Goal: Task Accomplishment & Management: Manage account settings

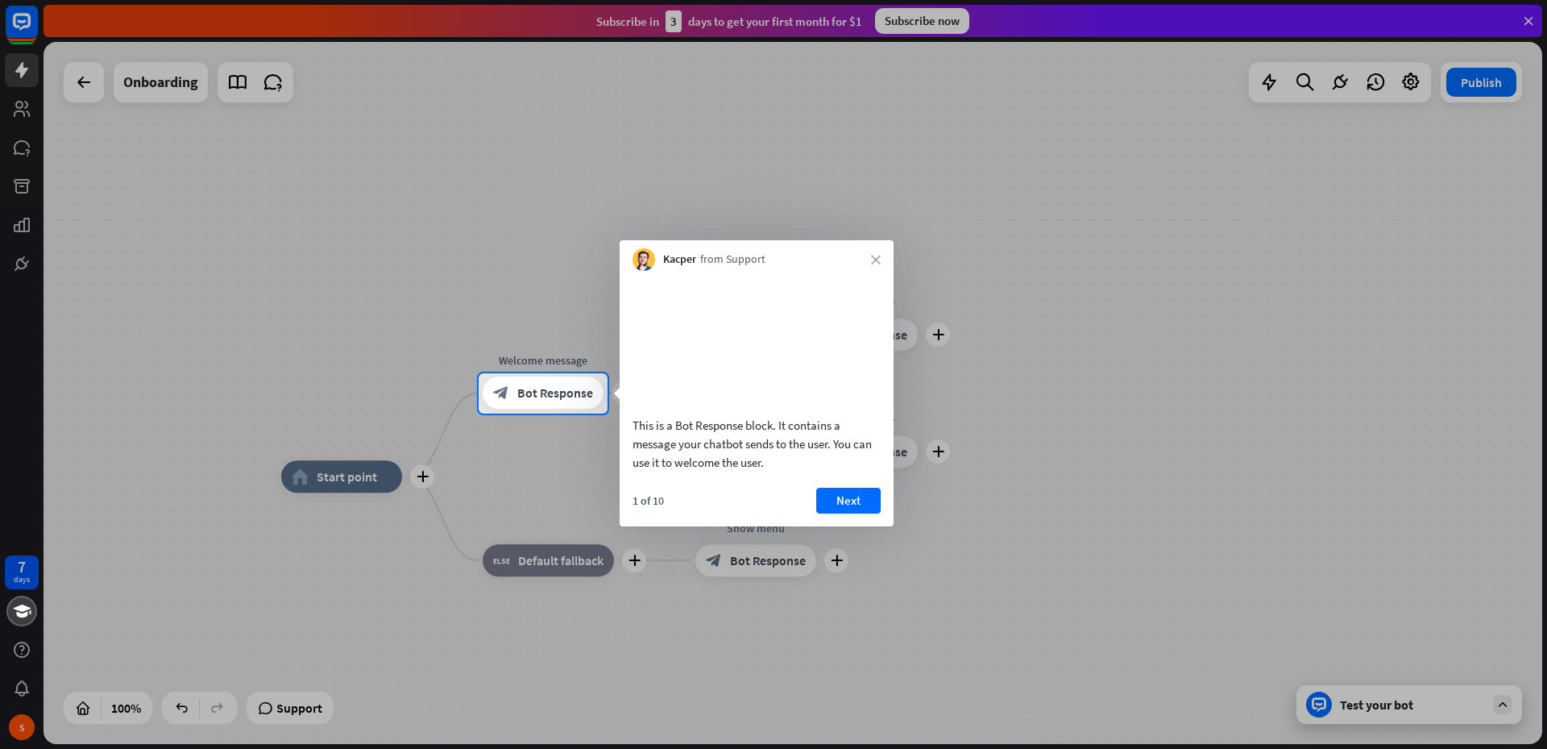
click at [869, 513] on button "Next" at bounding box center [848, 501] width 64 height 26
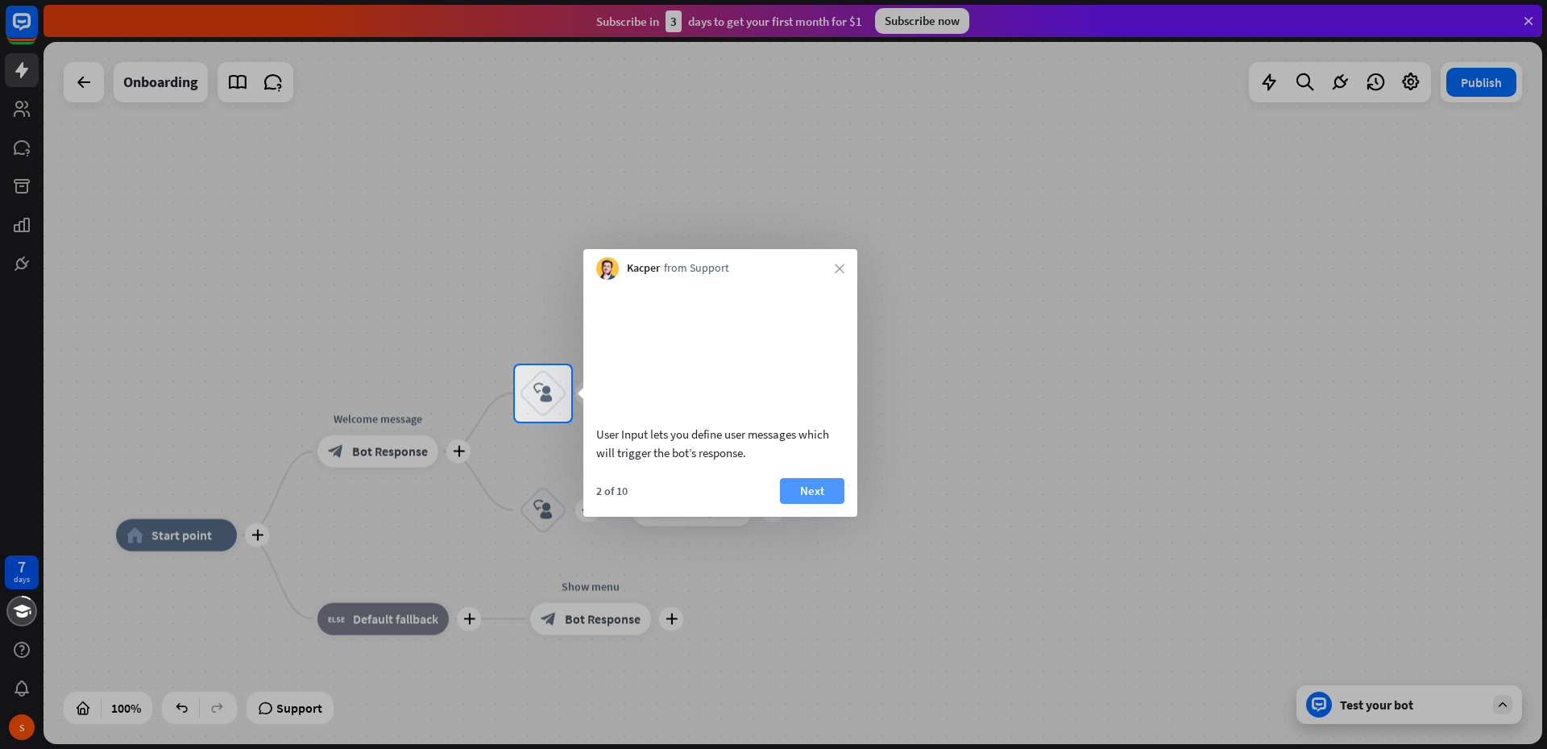
click at [827, 504] on button "Next" at bounding box center [812, 491] width 64 height 26
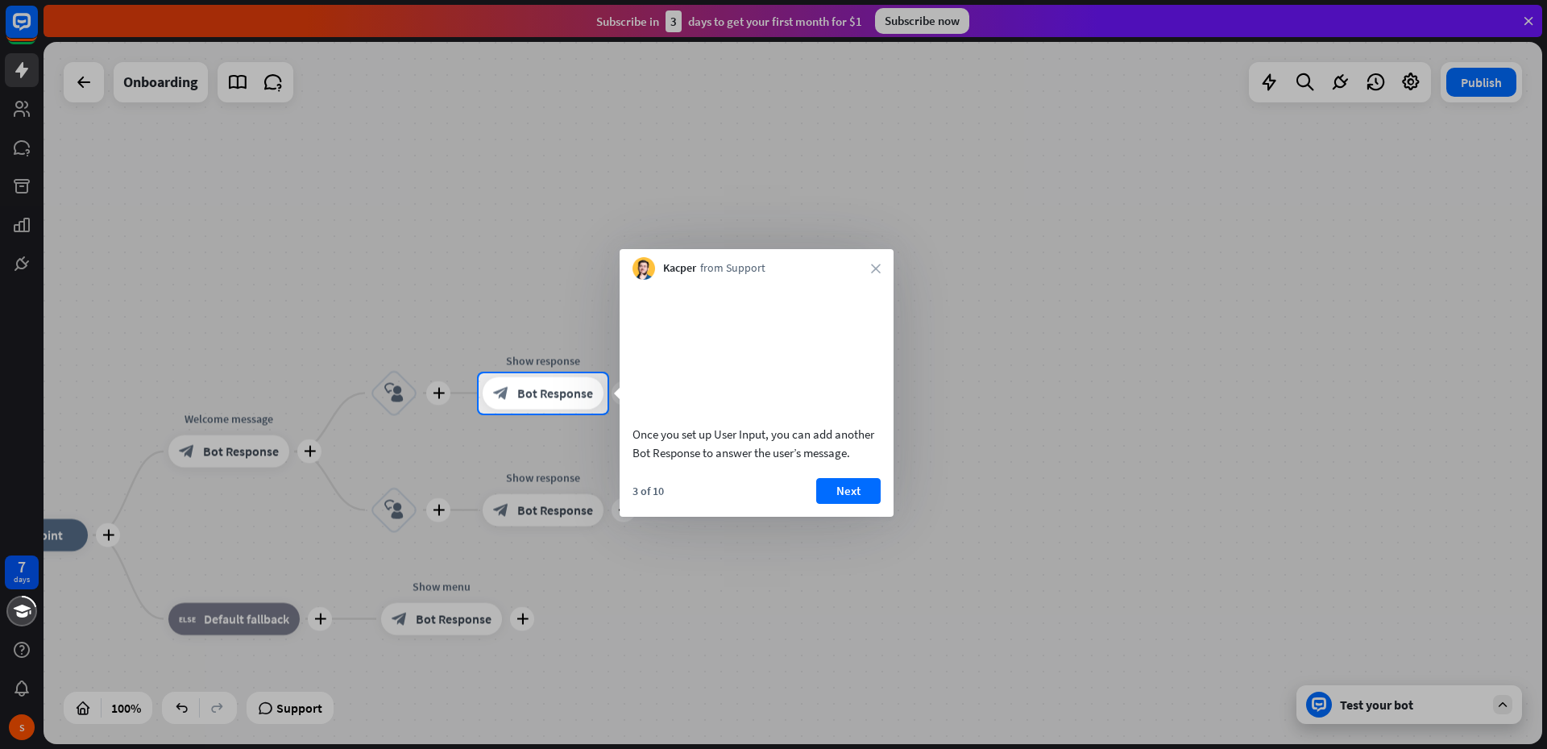
click at [875, 263] on div "Kacper from Support close" at bounding box center [757, 264] width 274 height 31
click at [874, 267] on icon "close" at bounding box center [876, 269] width 10 height 10
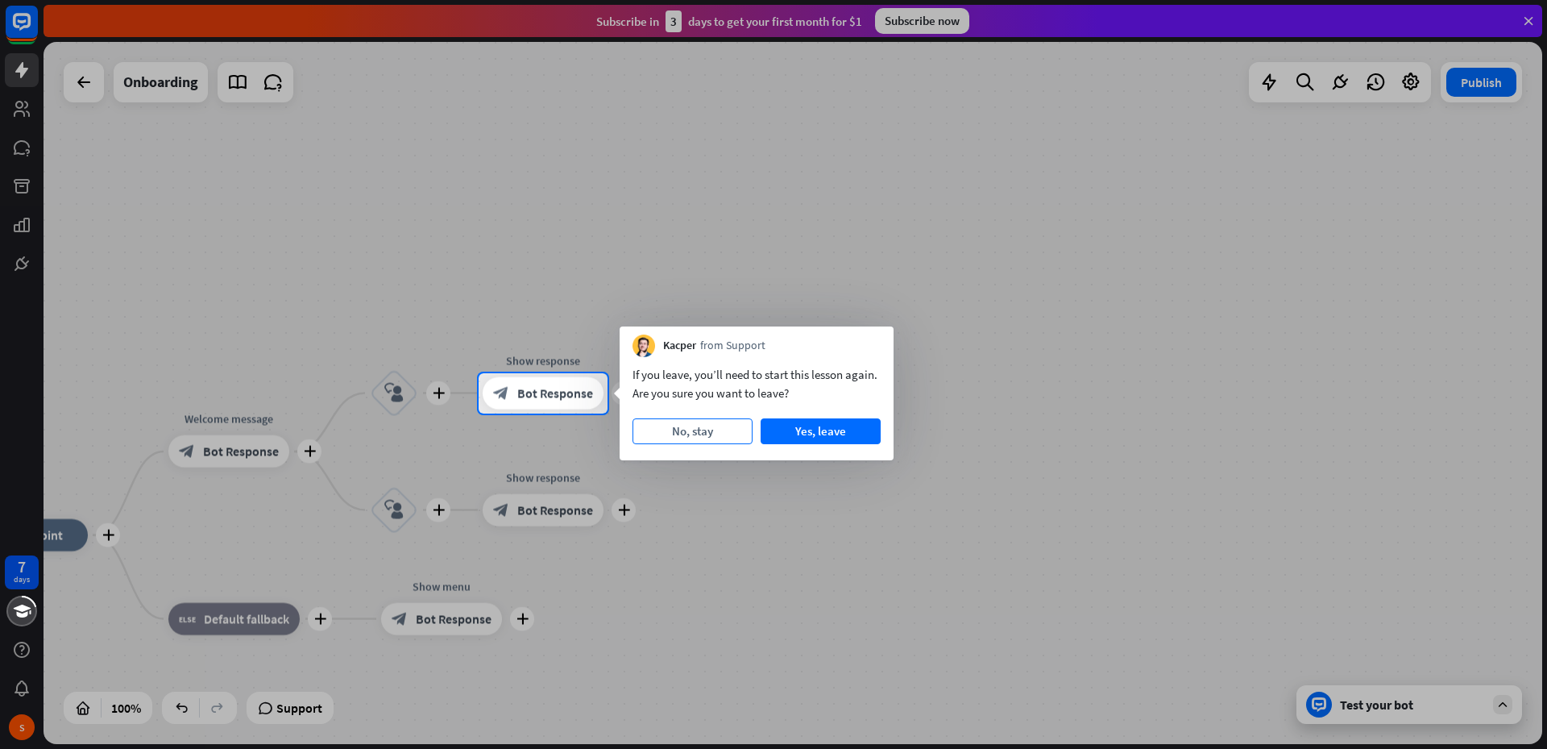
click at [700, 430] on button "No, stay" at bounding box center [693, 431] width 120 height 26
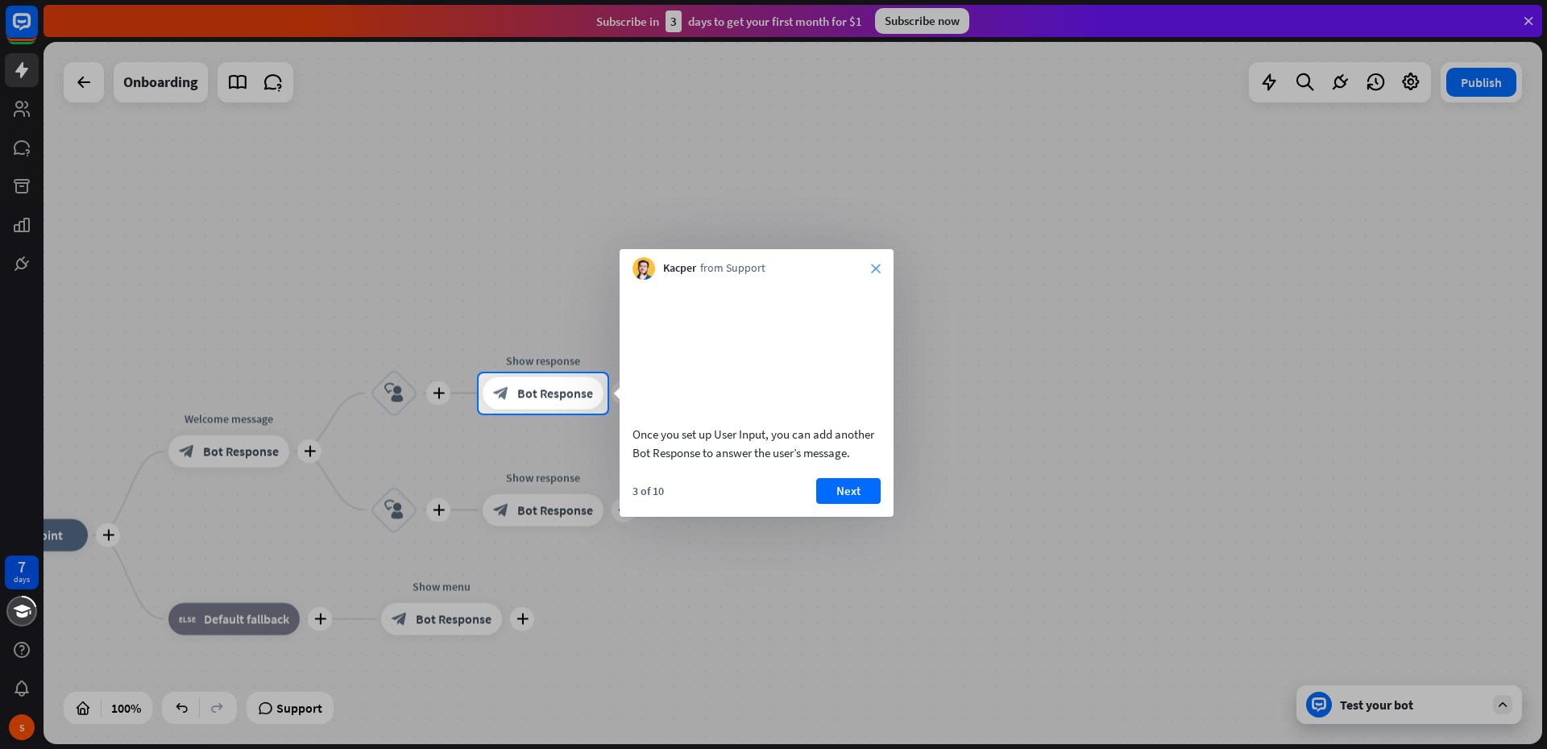
click at [878, 268] on icon "close" at bounding box center [876, 269] width 10 height 10
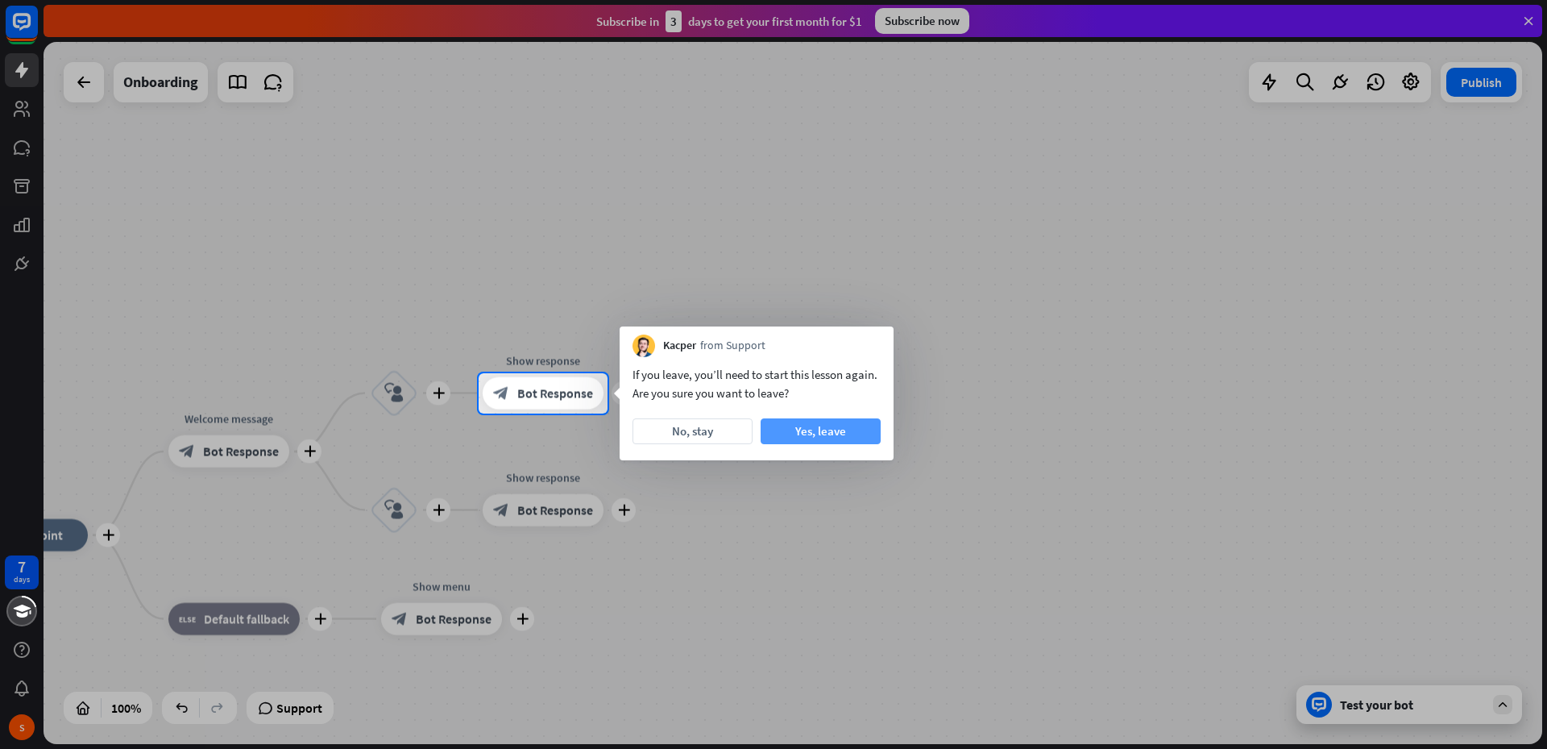
click at [827, 426] on button "Yes, leave" at bounding box center [821, 431] width 120 height 26
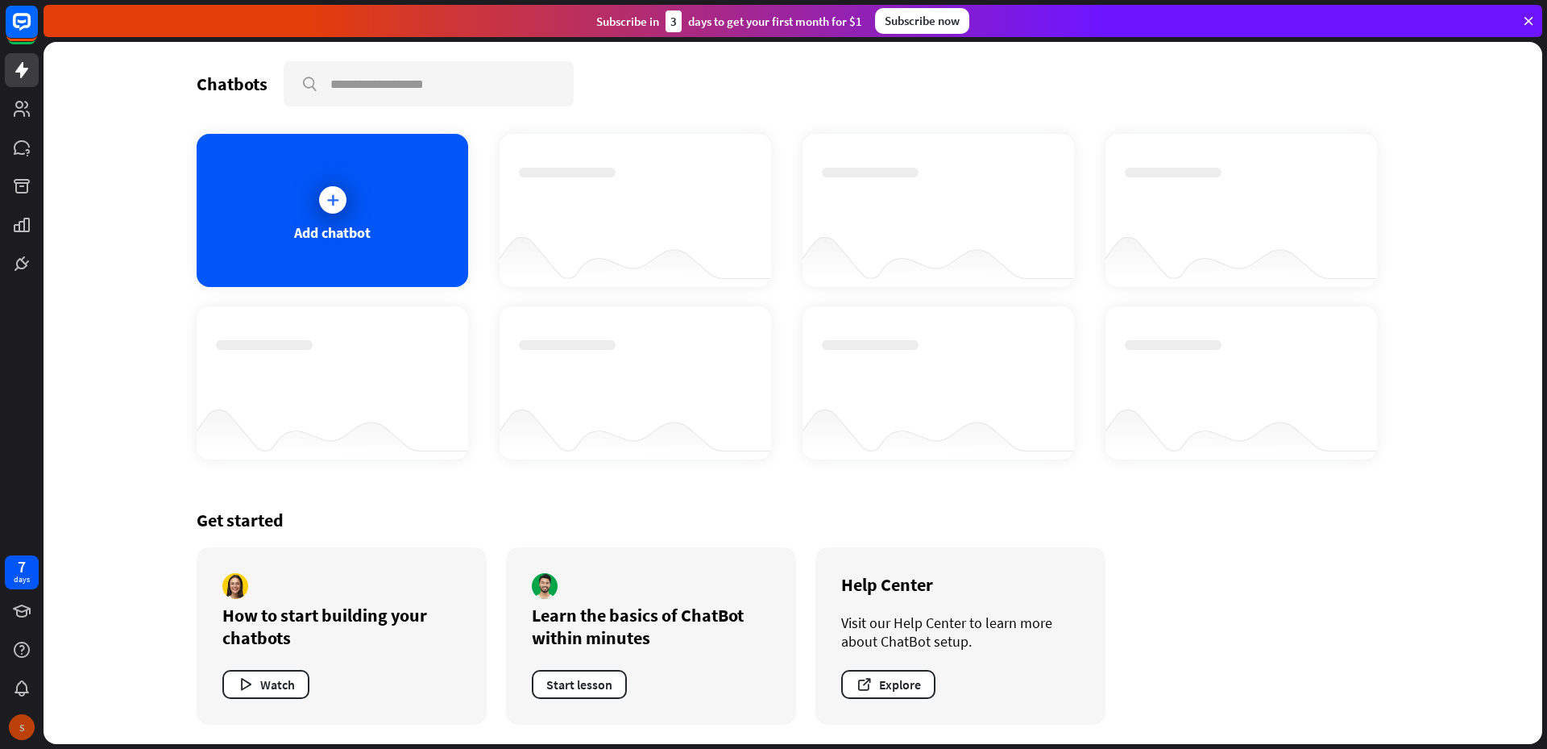
click at [15, 713] on div "S" at bounding box center [22, 727] width 34 height 34
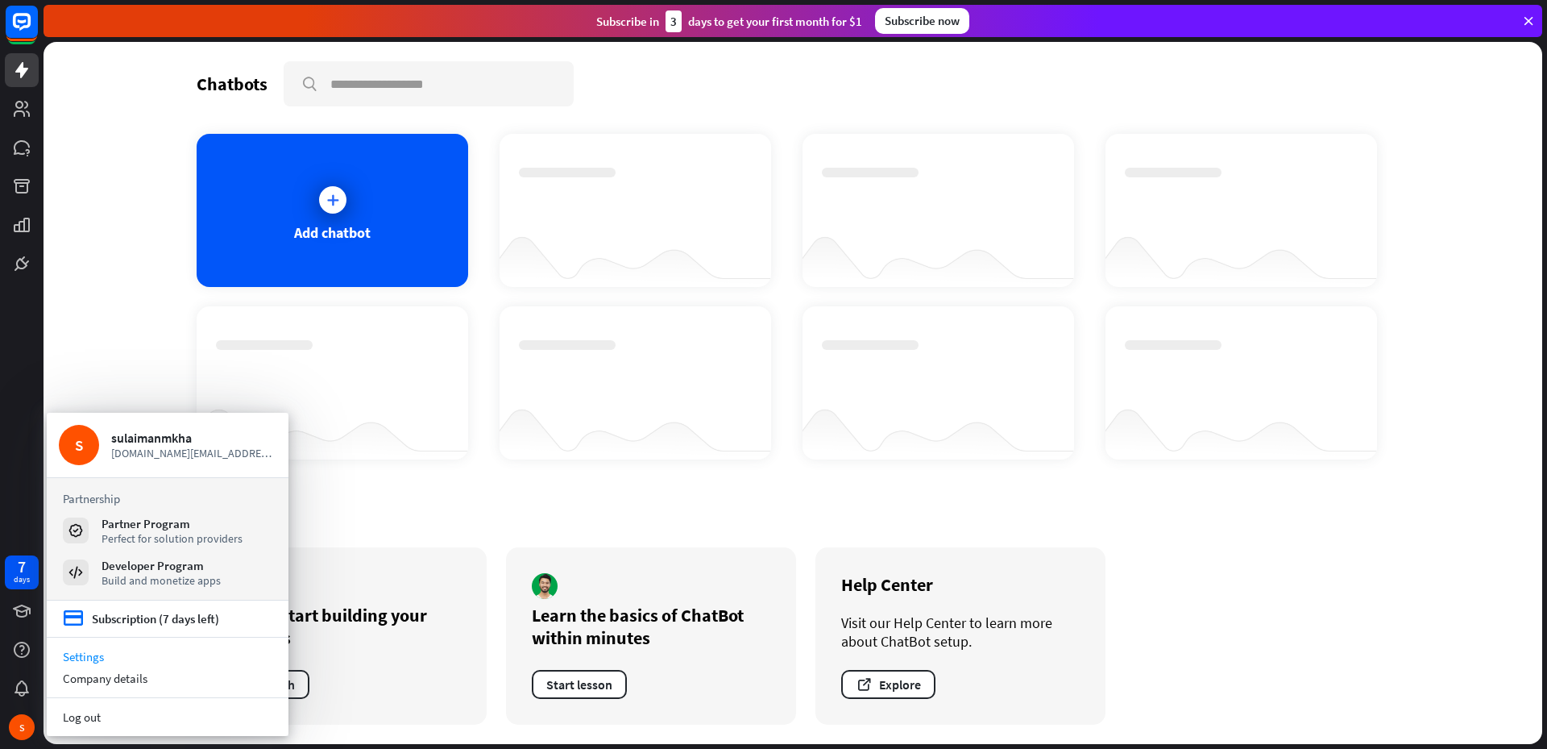
click at [108, 660] on link "Settings" at bounding box center [168, 657] width 242 height 22
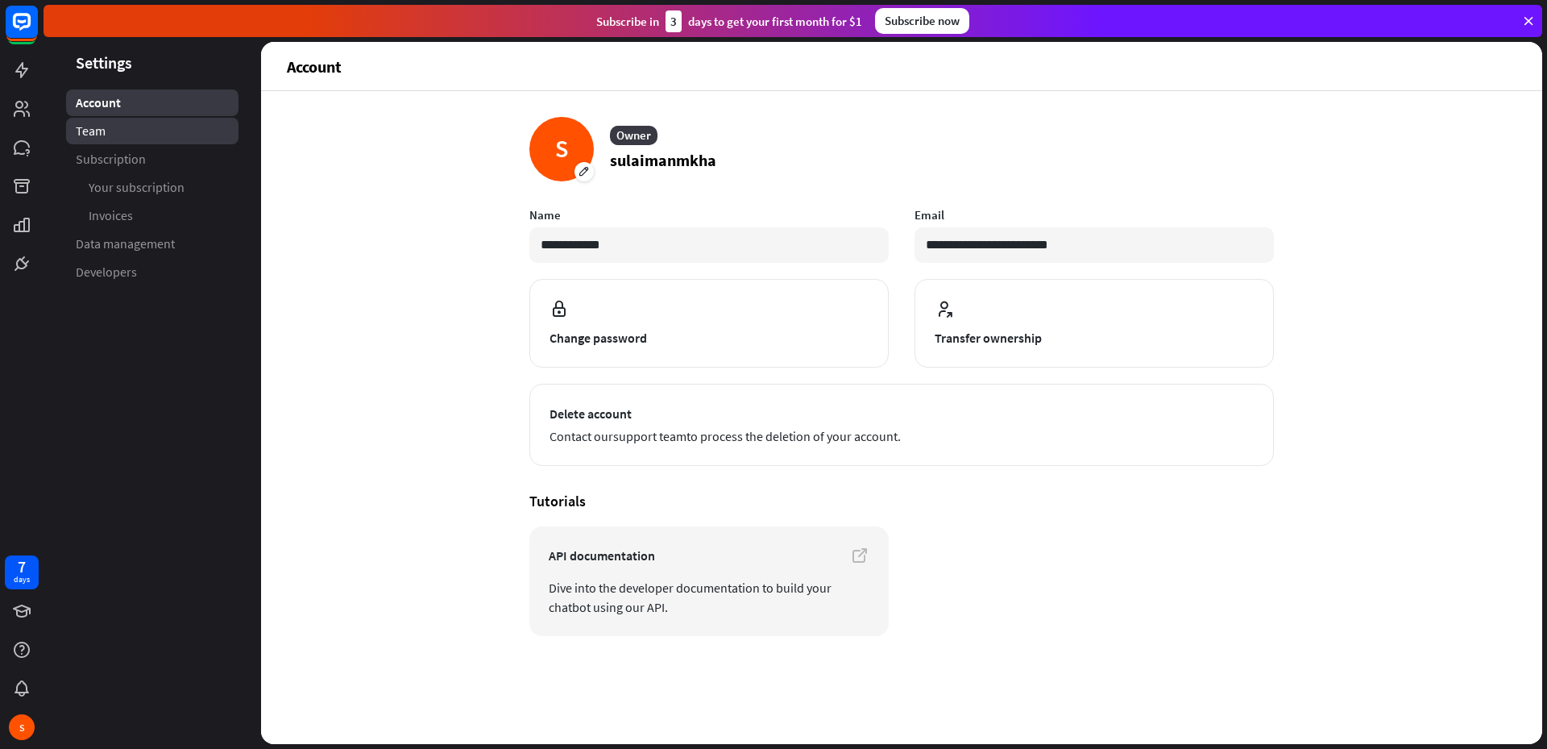
click at [132, 138] on link "Team" at bounding box center [152, 131] width 172 height 27
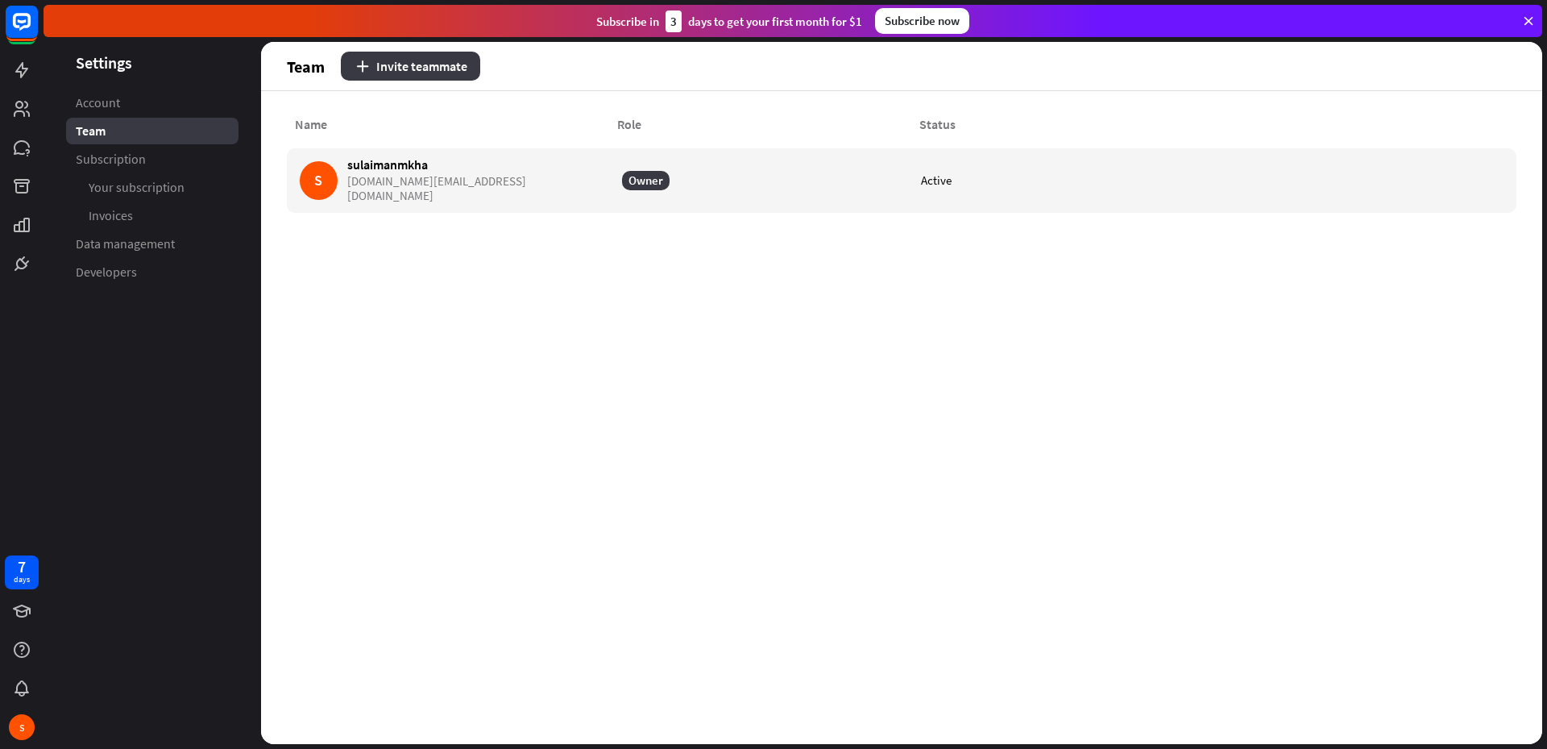
click at [407, 64] on button "Invite teammate" at bounding box center [410, 66] width 139 height 29
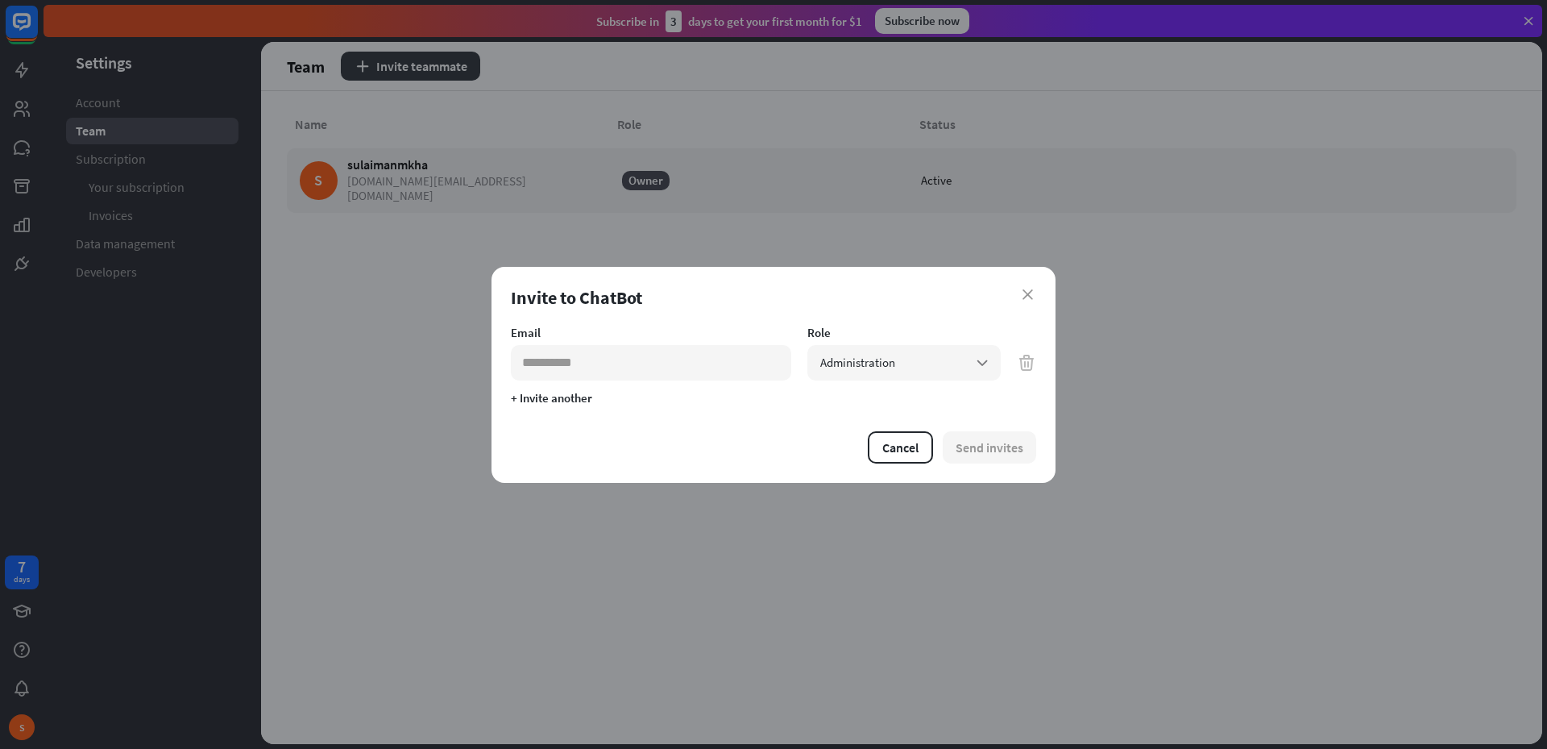
click at [276, 278] on div "close Invite to ChatBot Email Role Administration arrow_down + Invite another C…" at bounding box center [773, 374] width 1547 height 749
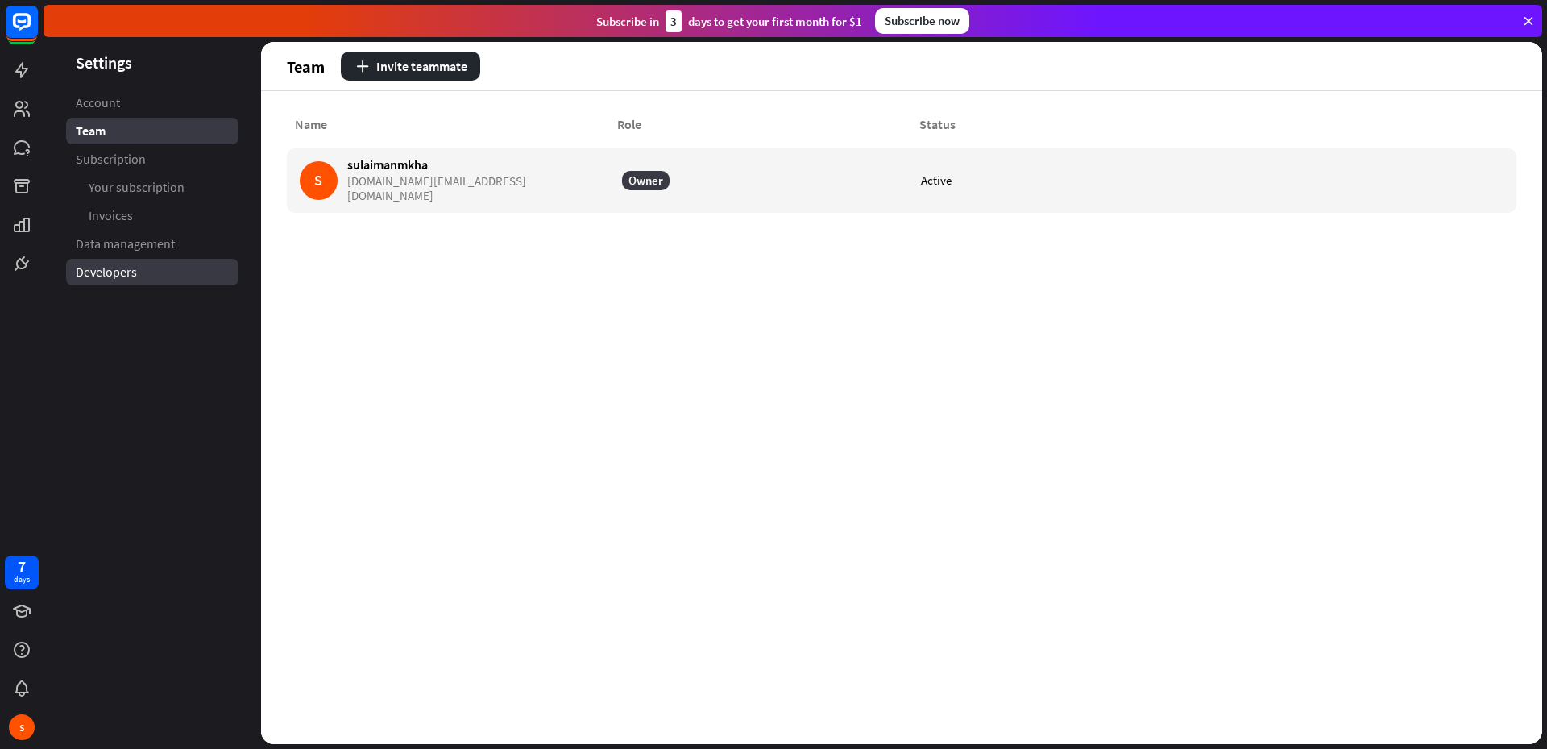
click at [140, 272] on link "Developers" at bounding box center [152, 272] width 172 height 27
